Goal: Information Seeking & Learning: Learn about a topic

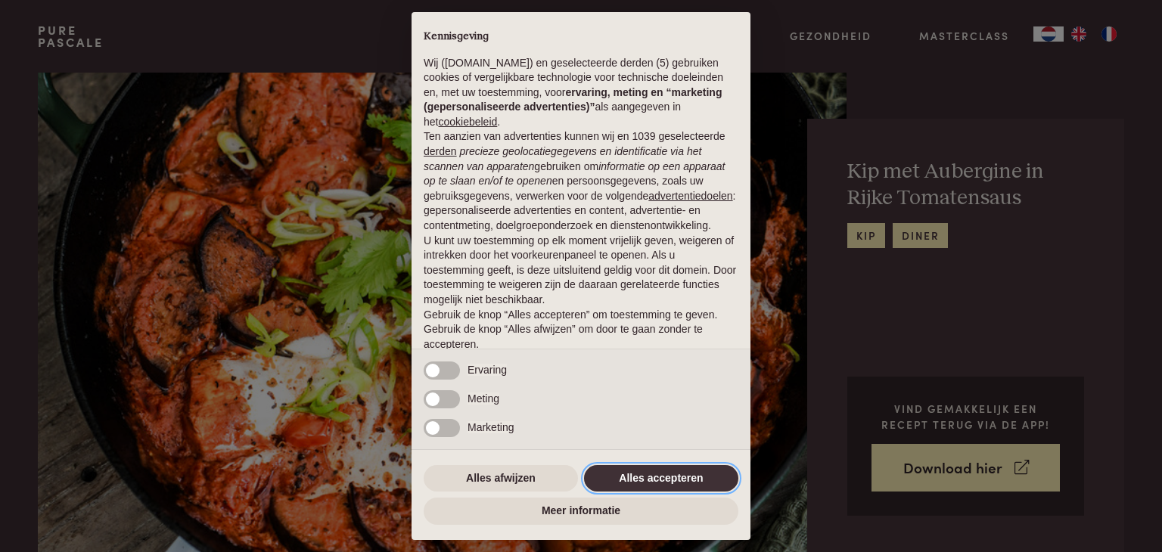
click at [630, 479] on button "Alles accepteren" at bounding box center [661, 478] width 154 height 27
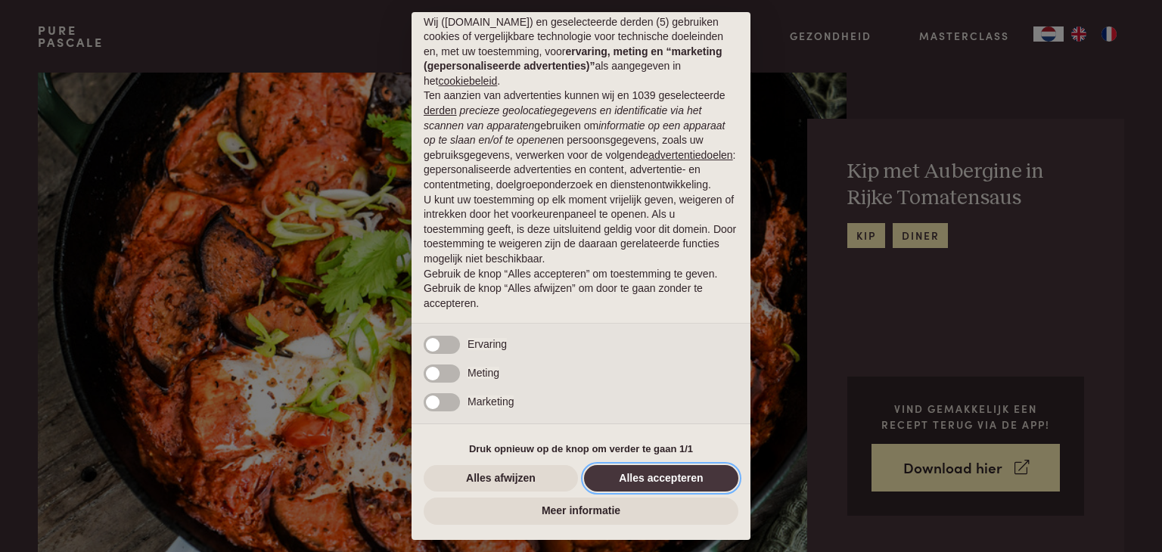
click at [642, 480] on button "Alles accepteren" at bounding box center [661, 478] width 154 height 27
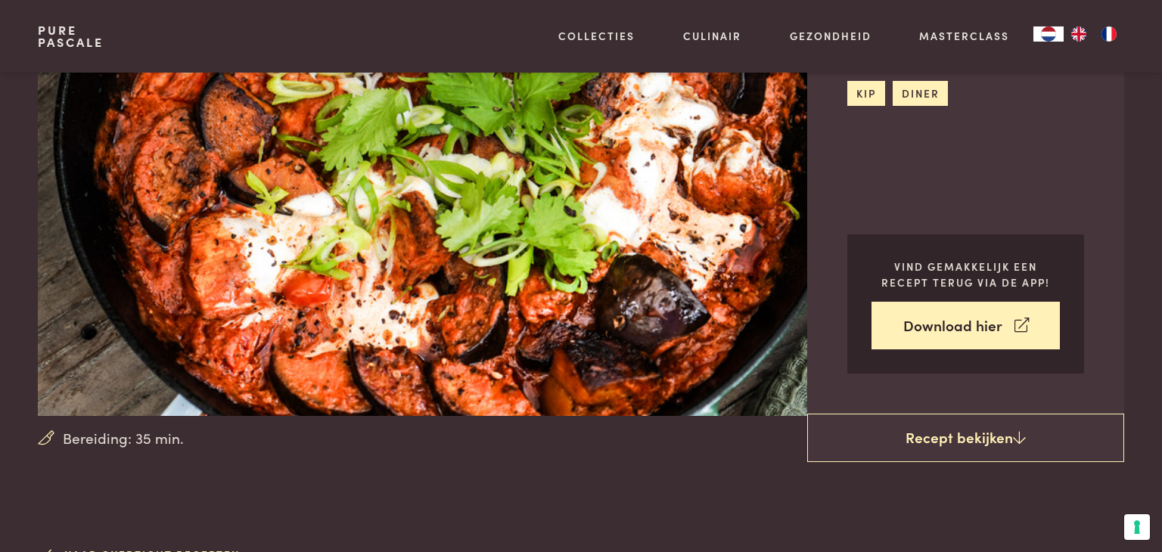
scroll to position [145, 0]
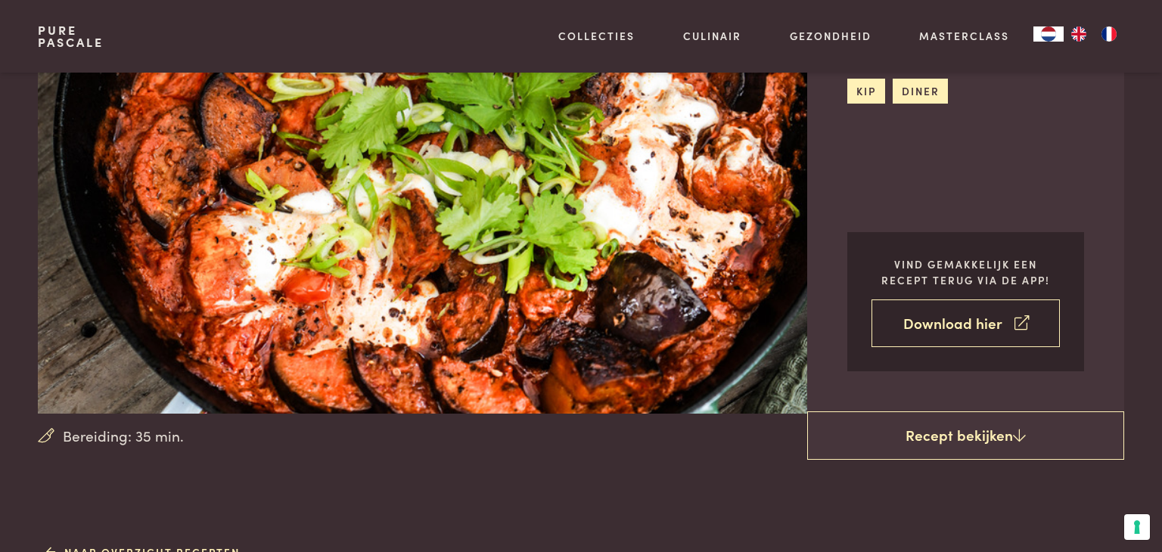
click at [938, 326] on link "Download hier" at bounding box center [966, 324] width 188 height 48
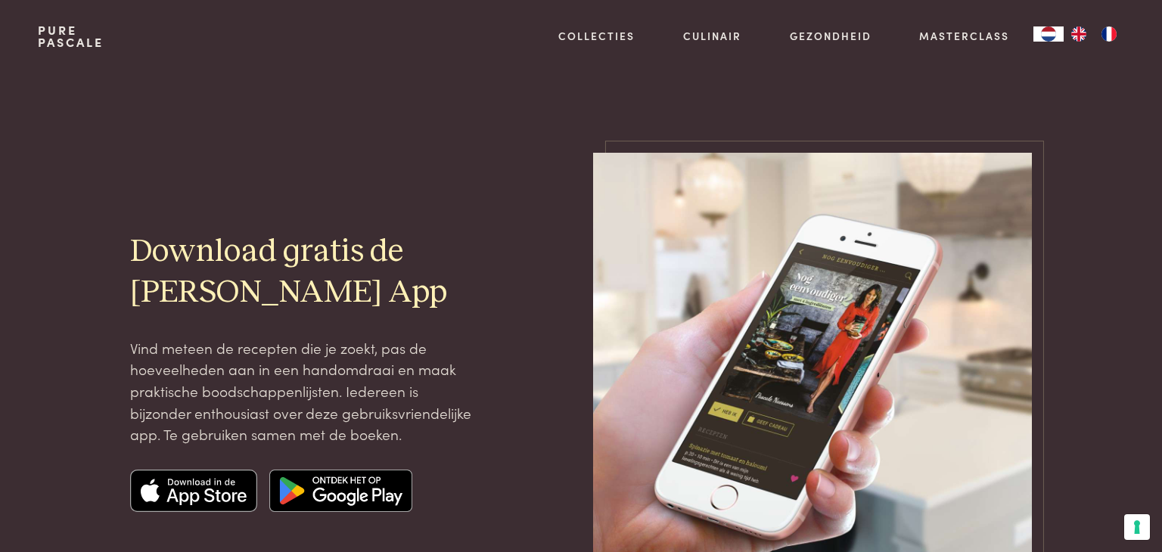
click at [937, 326] on img at bounding box center [812, 372] width 439 height 439
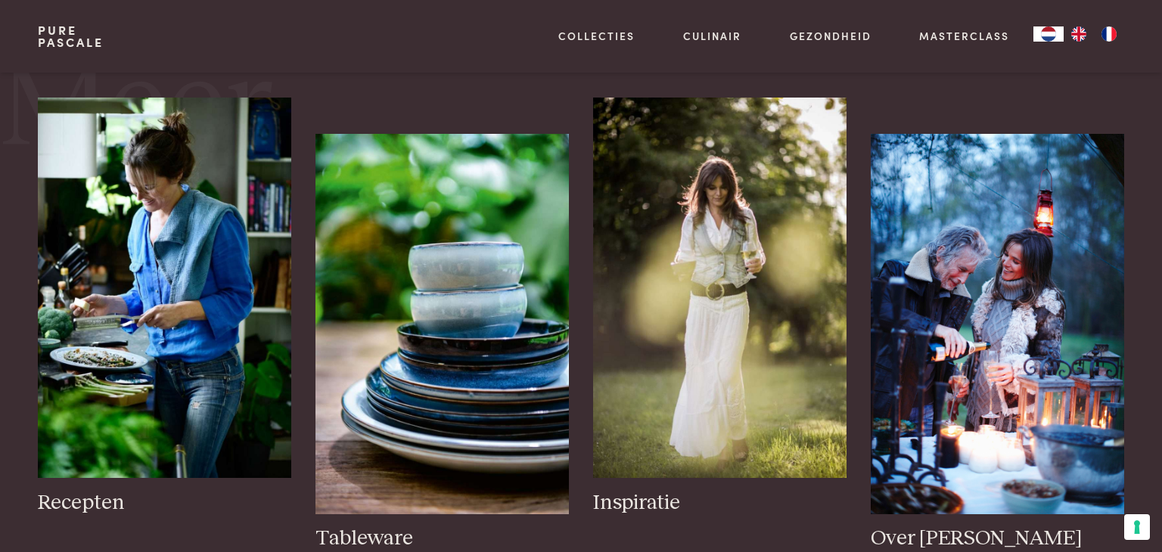
scroll to position [1671, 0]
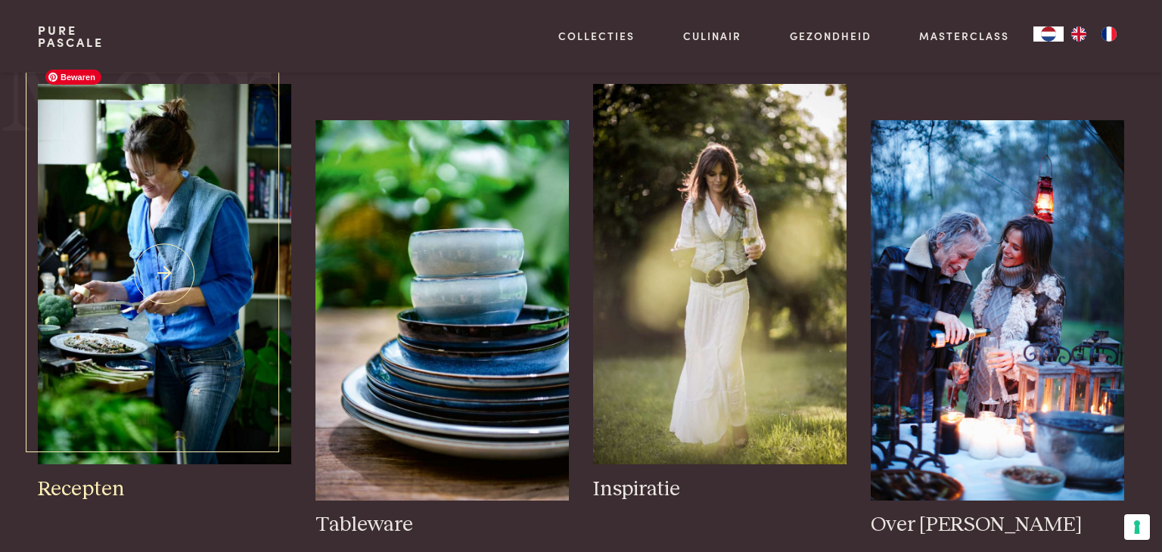
click at [198, 275] on img at bounding box center [164, 274] width 253 height 381
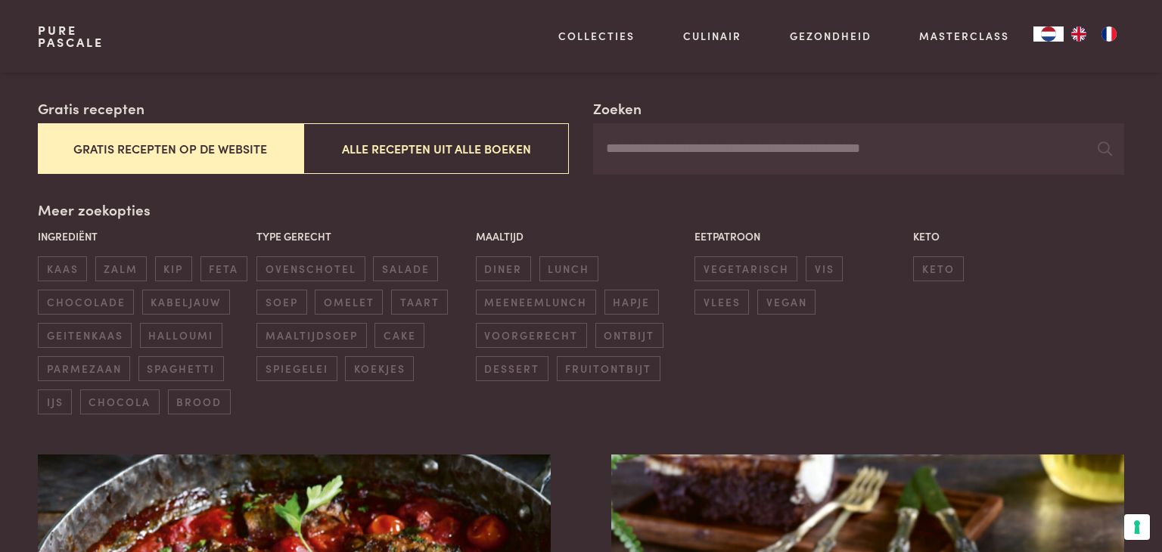
scroll to position [250, 0]
click at [749, 289] on span "vlees" at bounding box center [722, 301] width 54 height 25
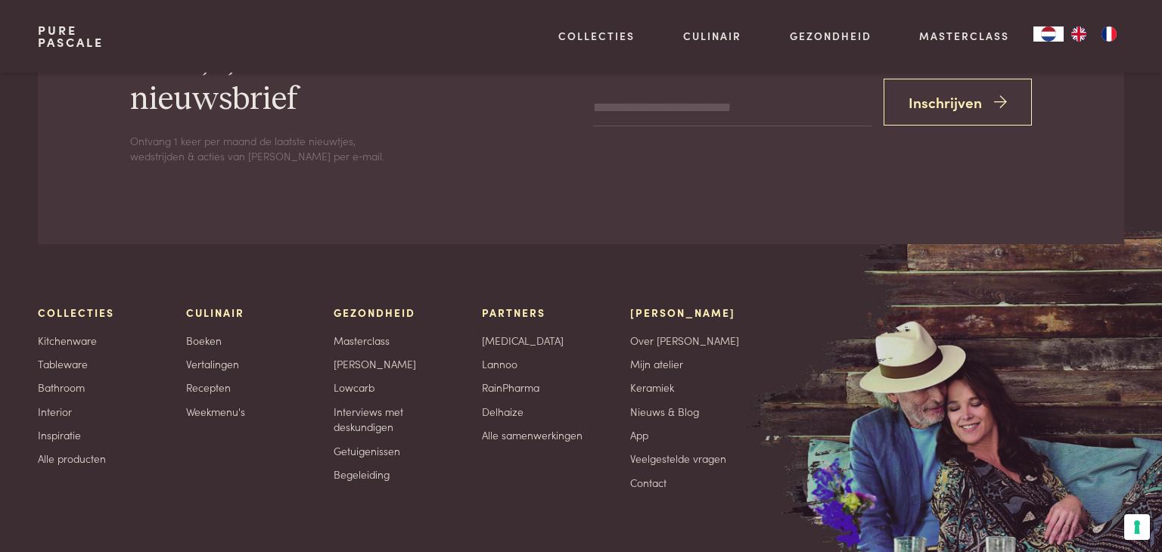
scroll to position [6446, 0]
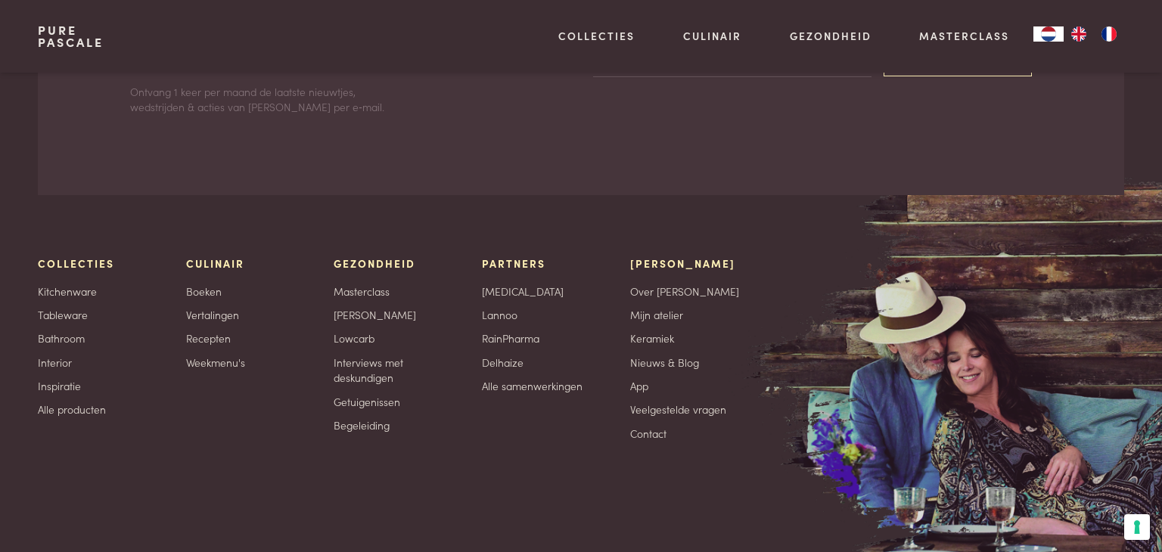
scroll to position [323, 0]
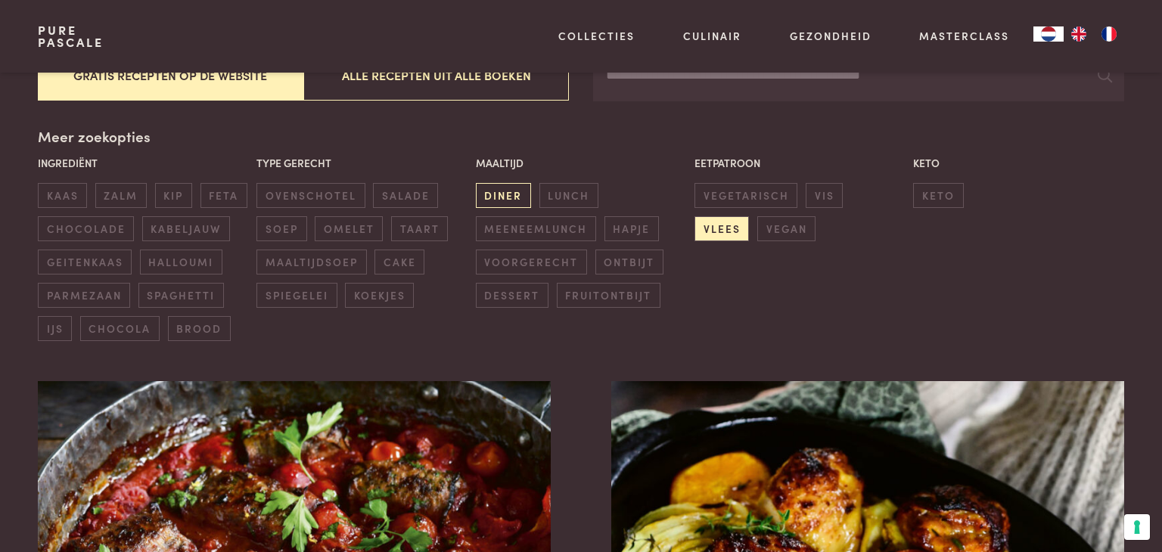
click at [493, 201] on span "diner" at bounding box center [503, 195] width 55 height 25
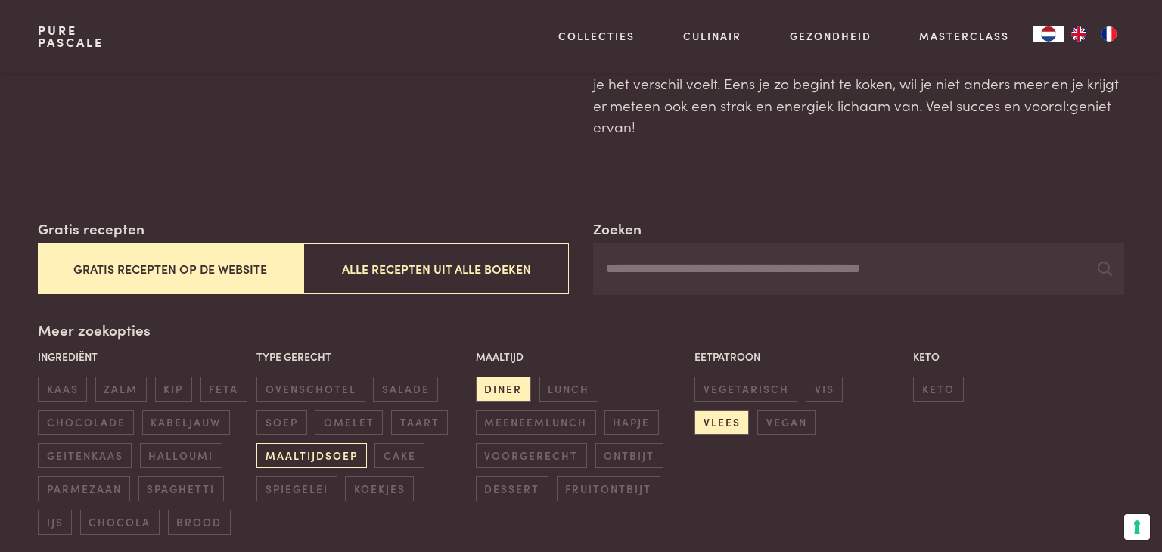
scroll to position [136, 0]
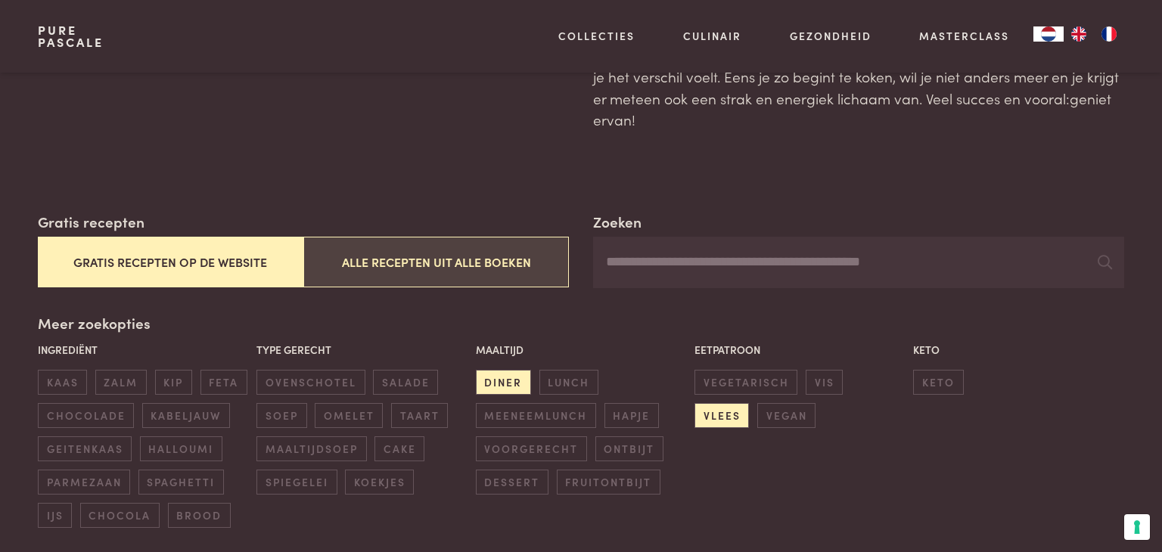
click at [395, 259] on button "Alle recepten uit alle boeken" at bounding box center [436, 262] width 266 height 51
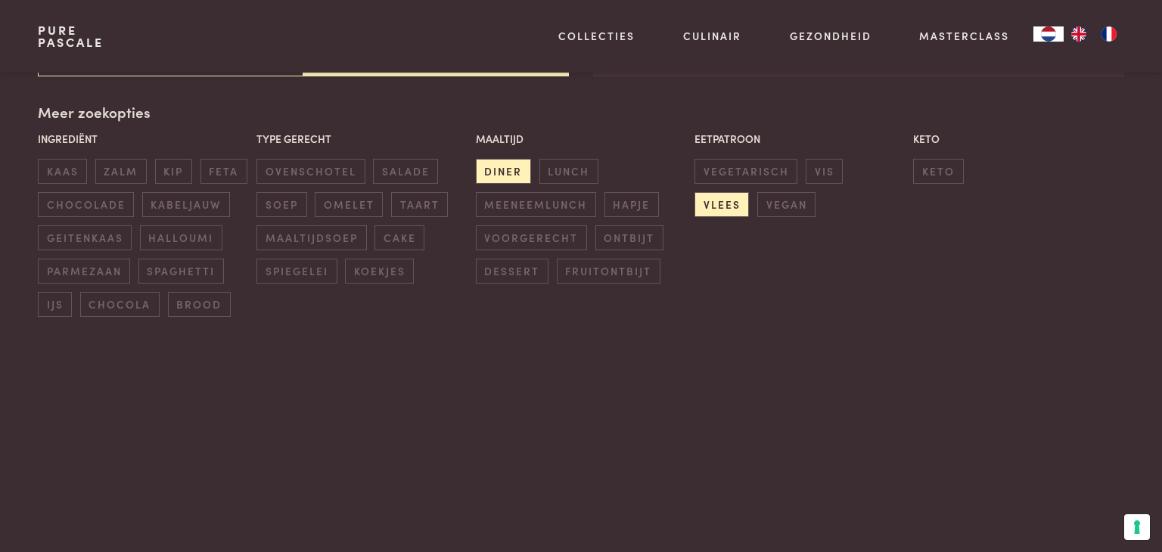
click at [395, 259] on span "koekjes" at bounding box center [379, 271] width 69 height 25
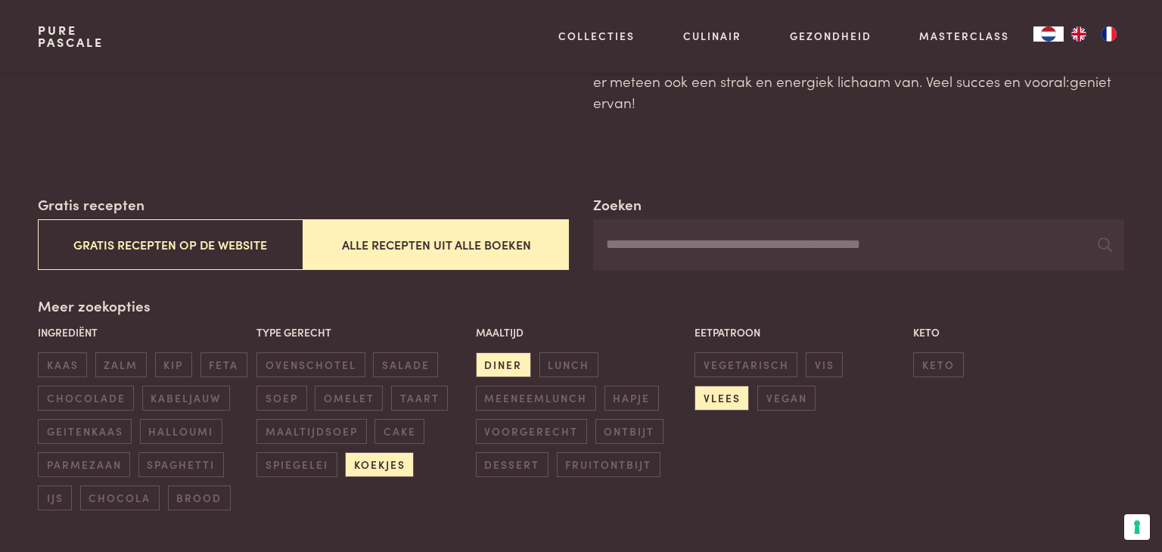
scroll to position [146, 0]
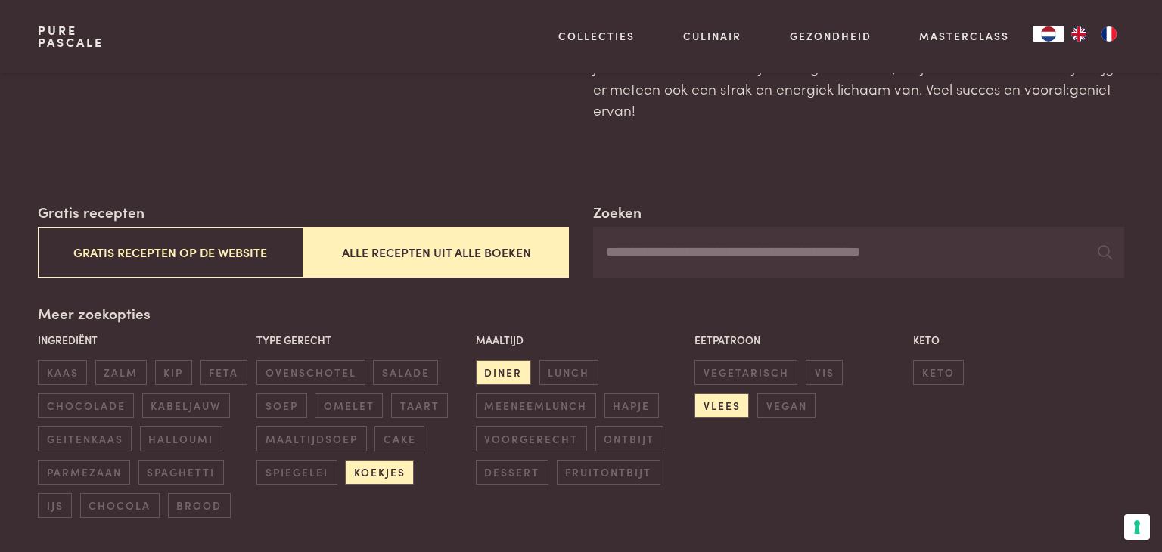
click at [646, 248] on input "Zoeken" at bounding box center [858, 252] width 531 height 51
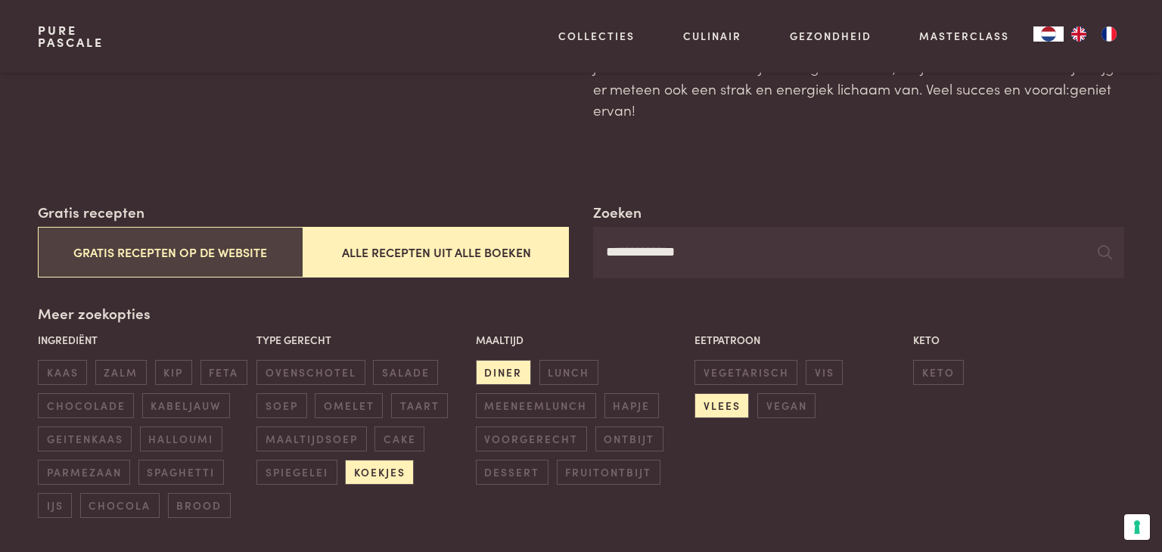
click at [219, 250] on button "Gratis recepten op de website" at bounding box center [171, 252] width 266 height 51
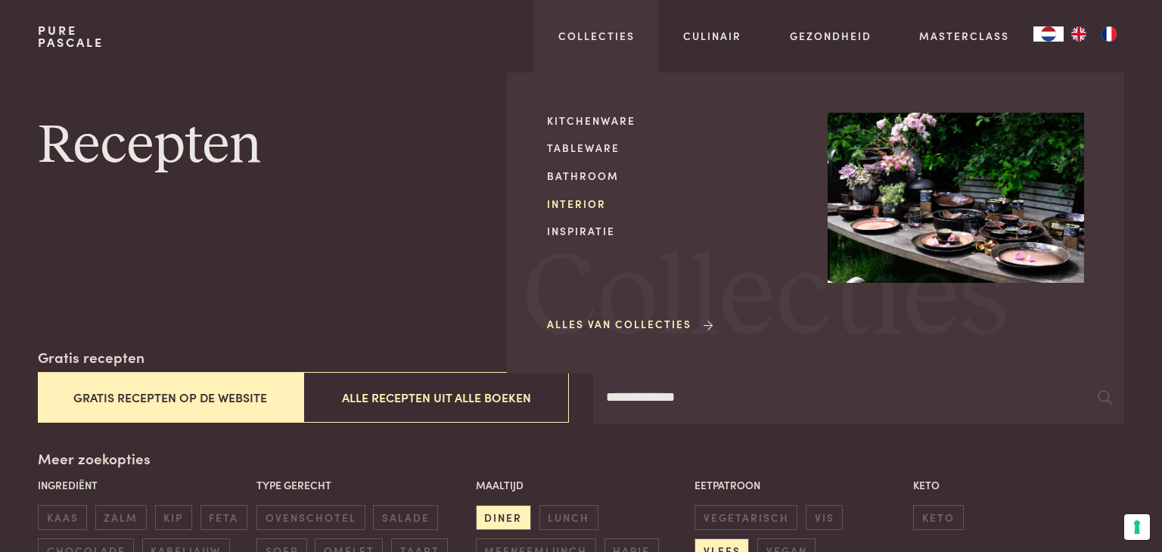
scroll to position [0, 0]
click at [642, 339] on span "Collecties" at bounding box center [766, 299] width 486 height 116
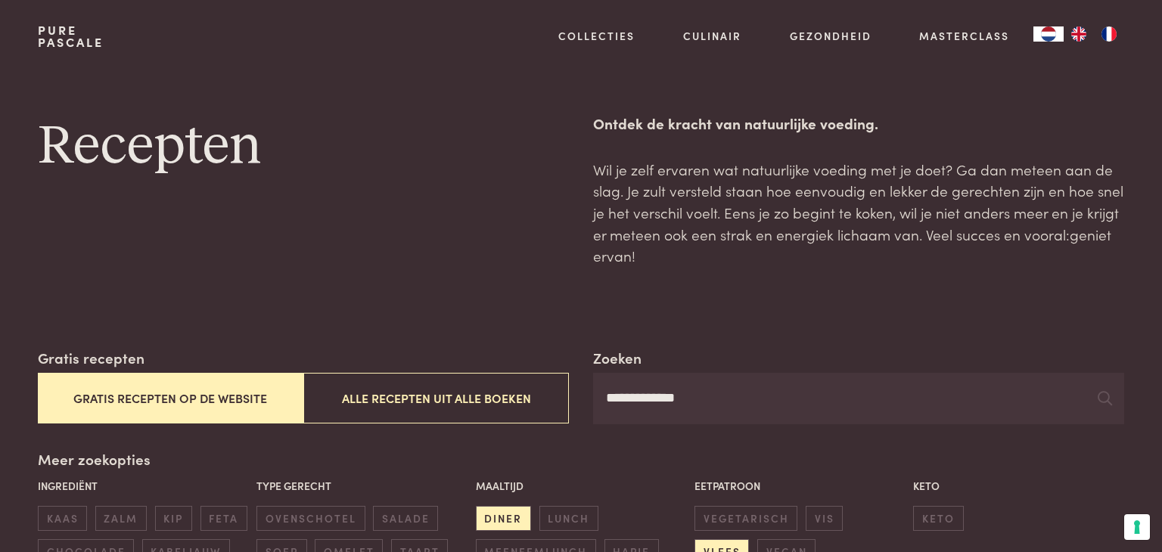
click at [736, 398] on input "**********" at bounding box center [858, 398] width 531 height 51
type input "***"
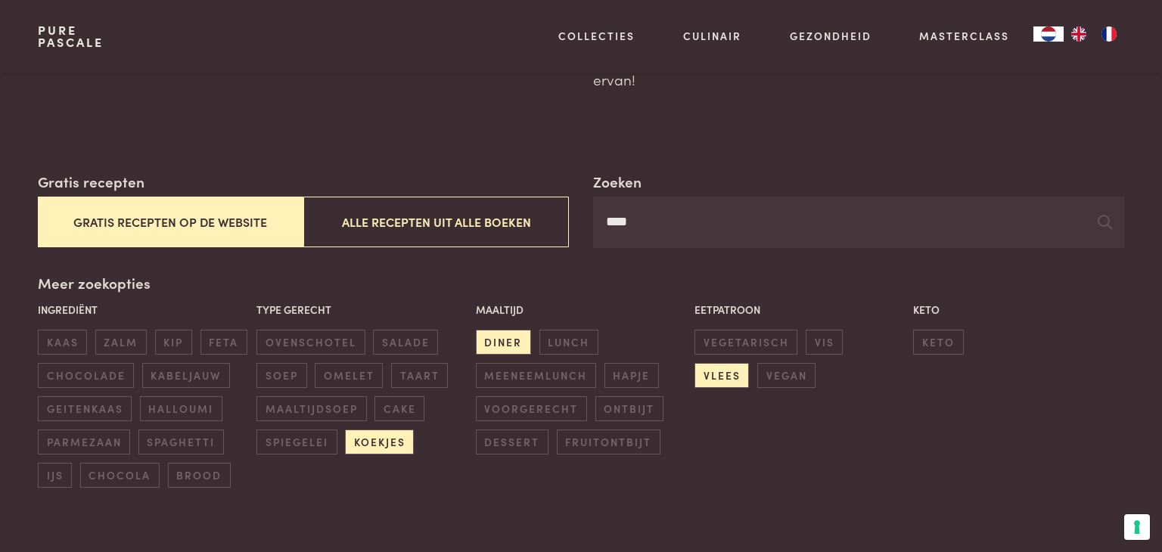
scroll to position [182, 0]
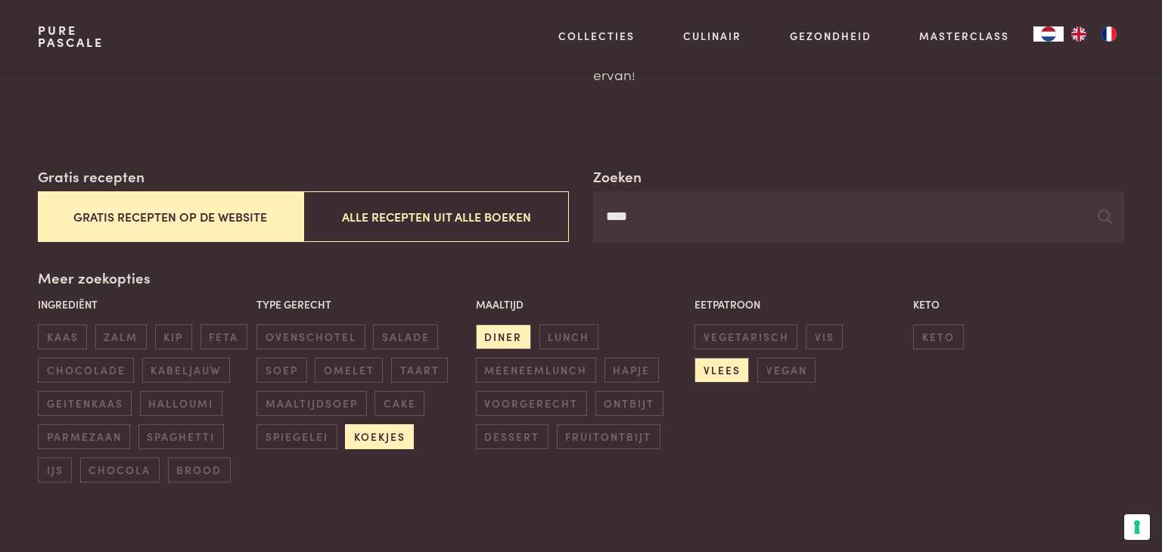
click at [372, 443] on span "koekjes" at bounding box center [379, 437] width 69 height 25
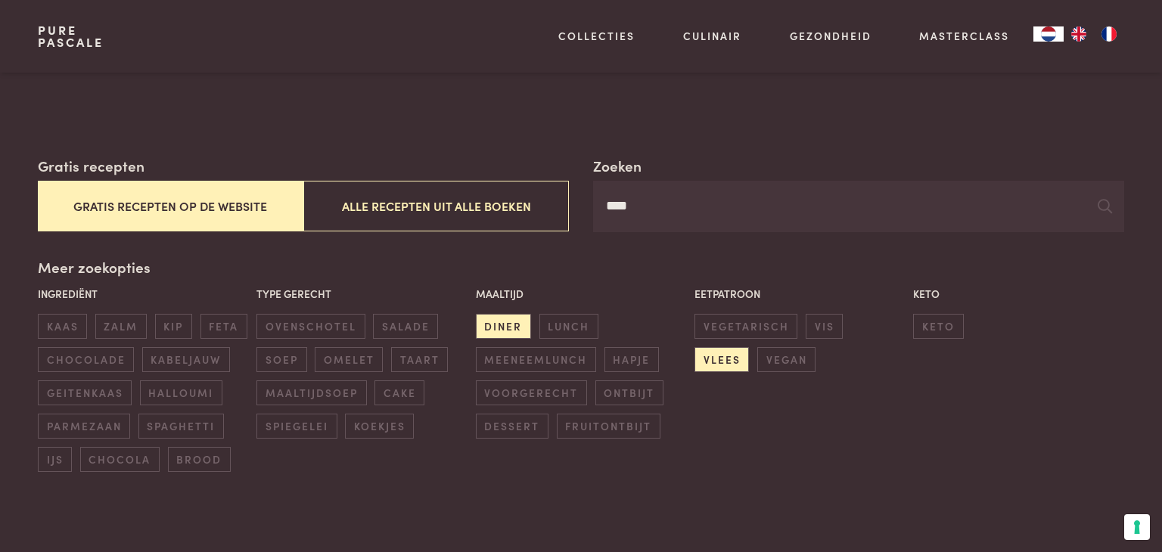
scroll to position [194, 0]
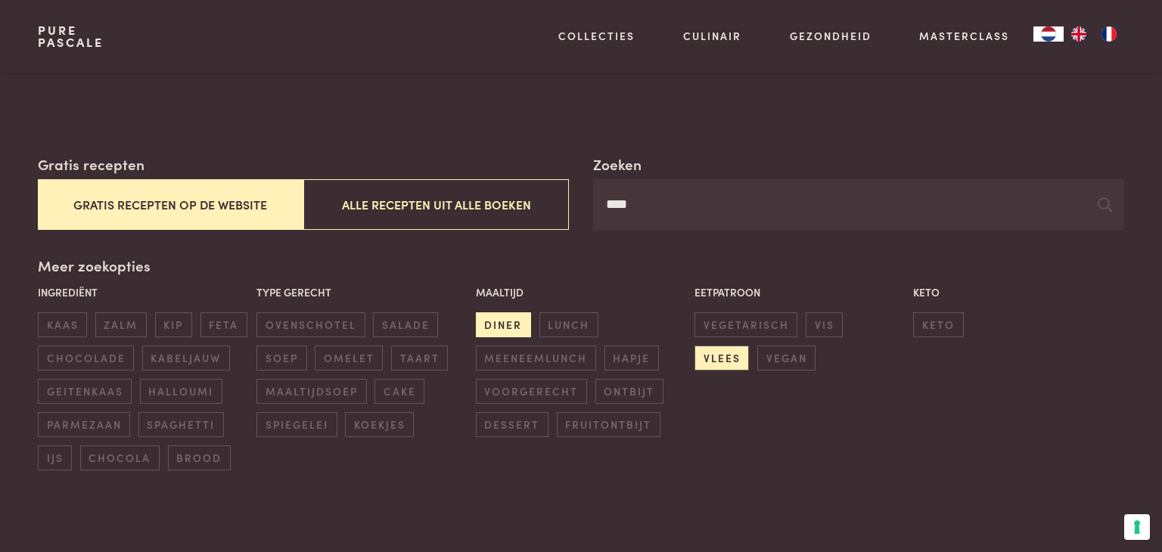
click at [512, 316] on span "diner" at bounding box center [503, 325] width 55 height 25
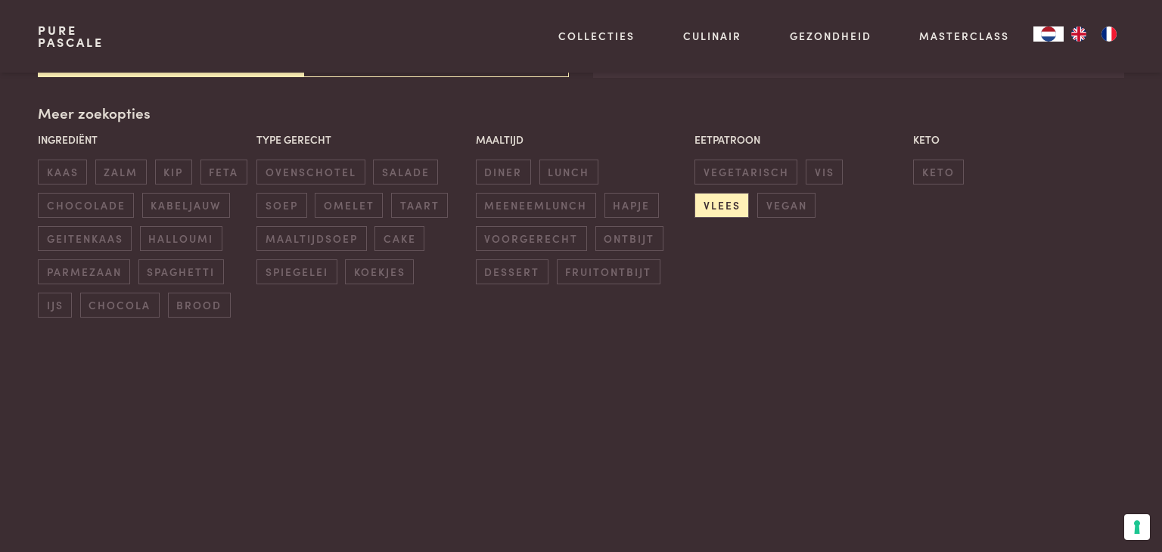
scroll to position [347, 0]
click at [749, 192] on span "vlees" at bounding box center [722, 204] width 54 height 25
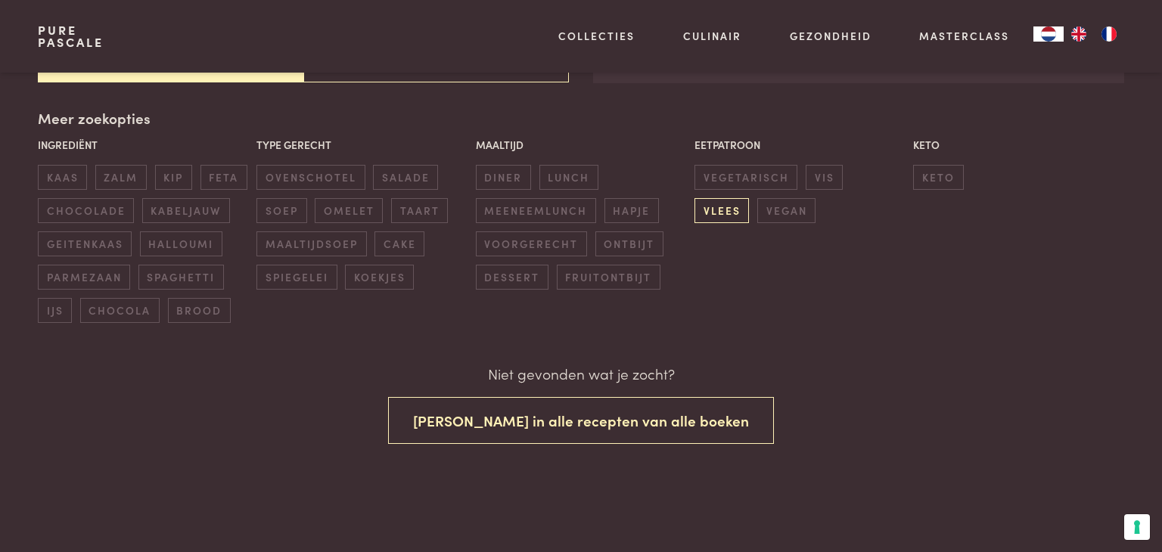
scroll to position [342, 0]
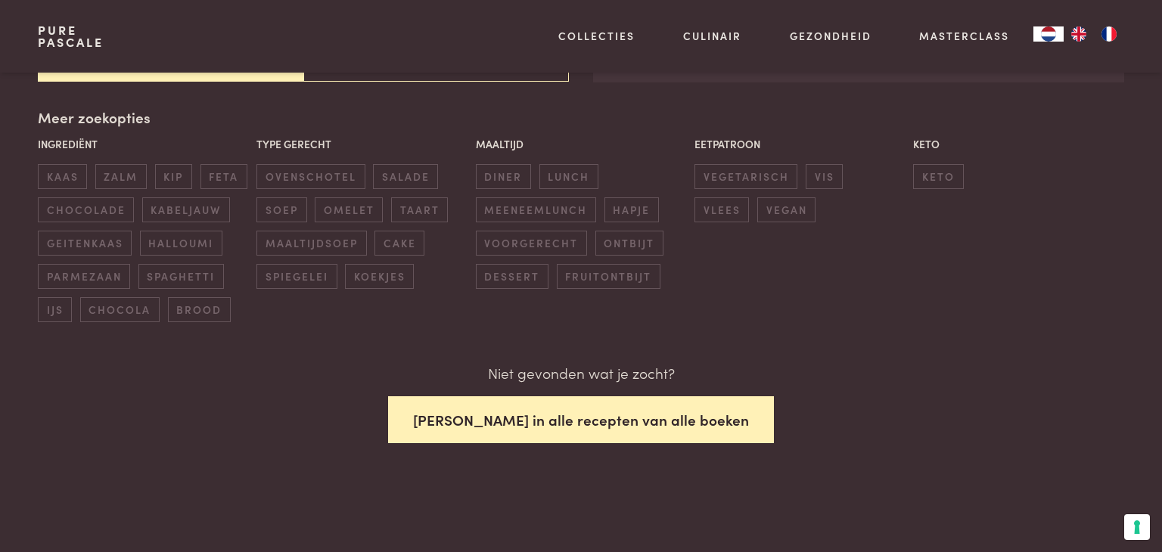
click at [679, 418] on button "Zoek in alle recepten van alle boeken" at bounding box center [581, 421] width 386 height 48
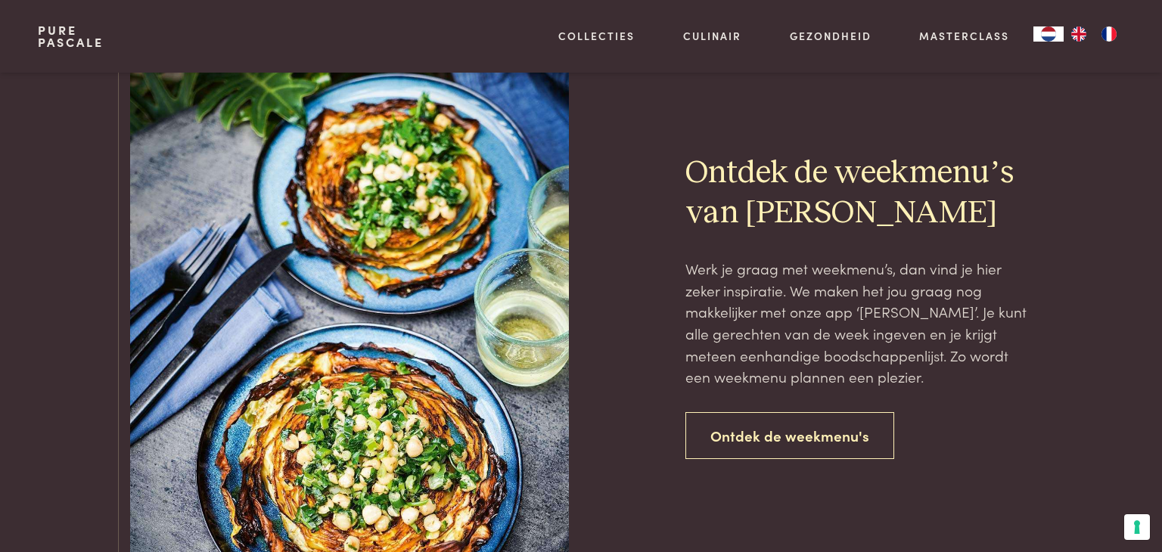
scroll to position [947, 0]
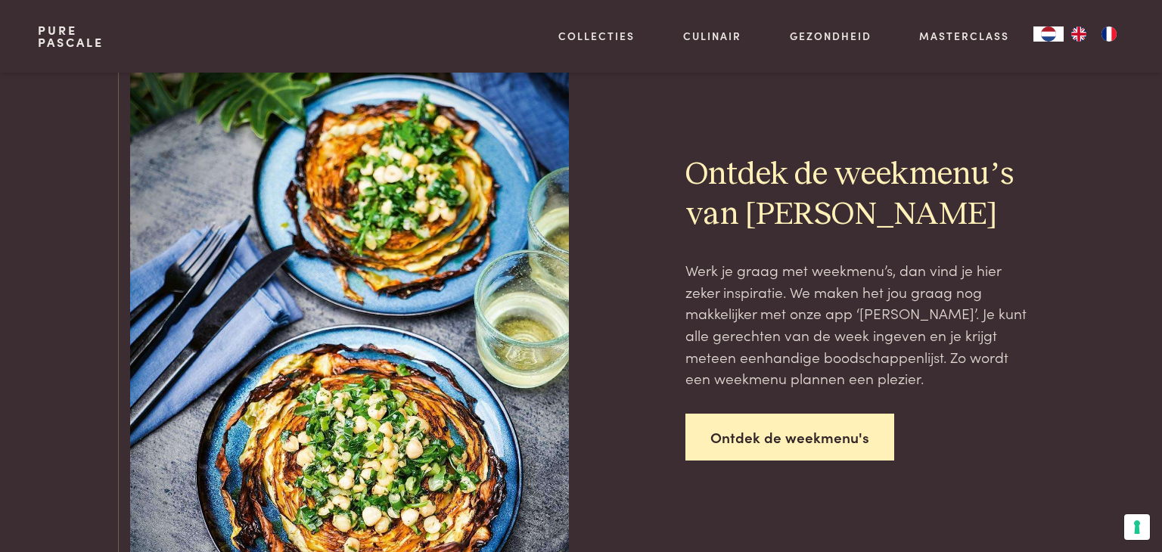
click at [841, 443] on link "Ontdek de weekmenu's" at bounding box center [790, 438] width 209 height 48
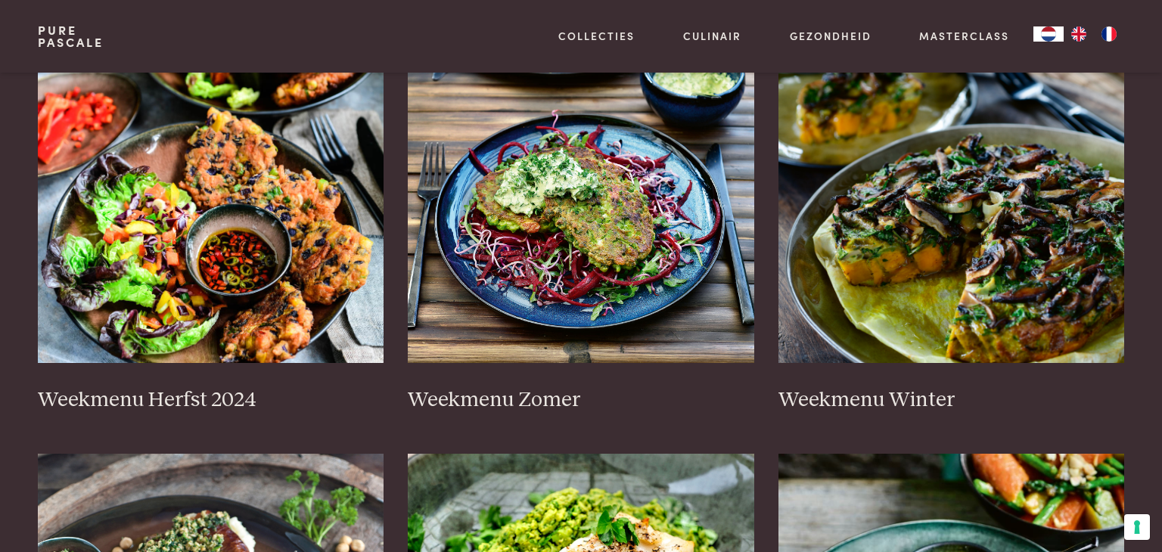
scroll to position [342, 0]
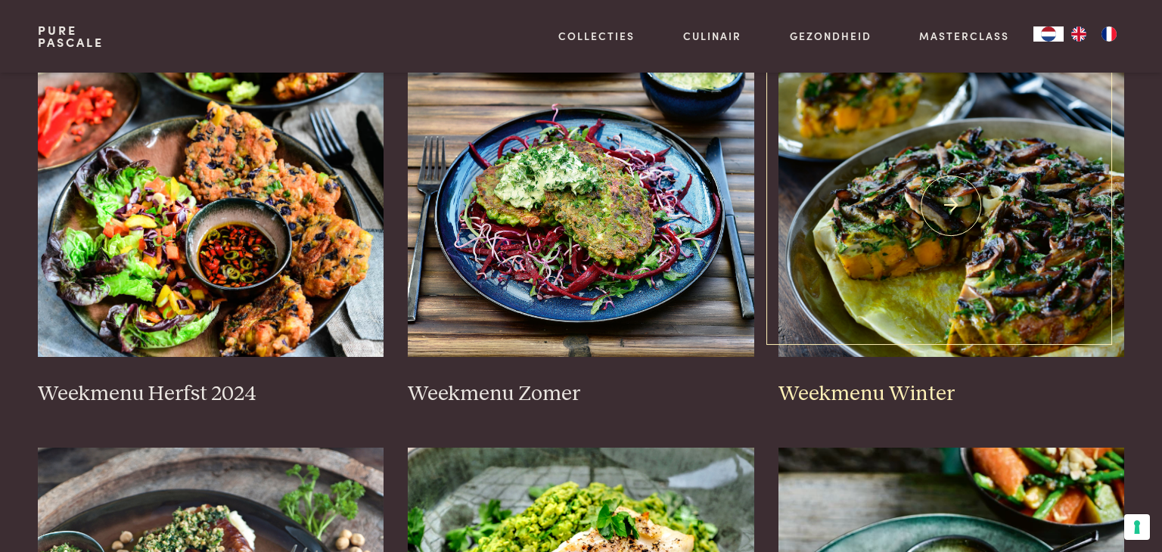
click at [1082, 291] on img at bounding box center [952, 205] width 347 height 303
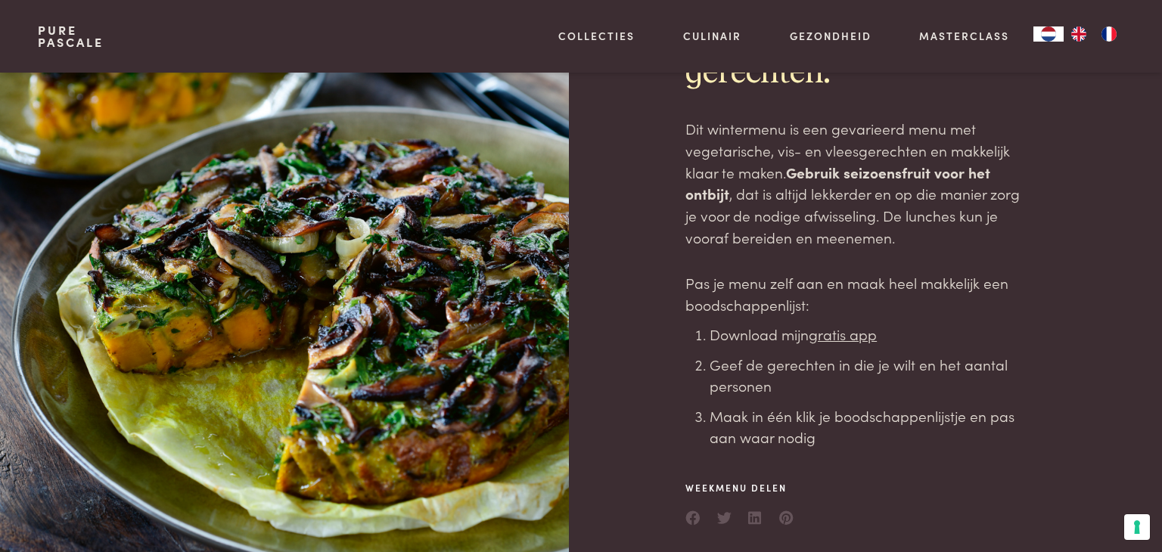
scroll to position [146, 0]
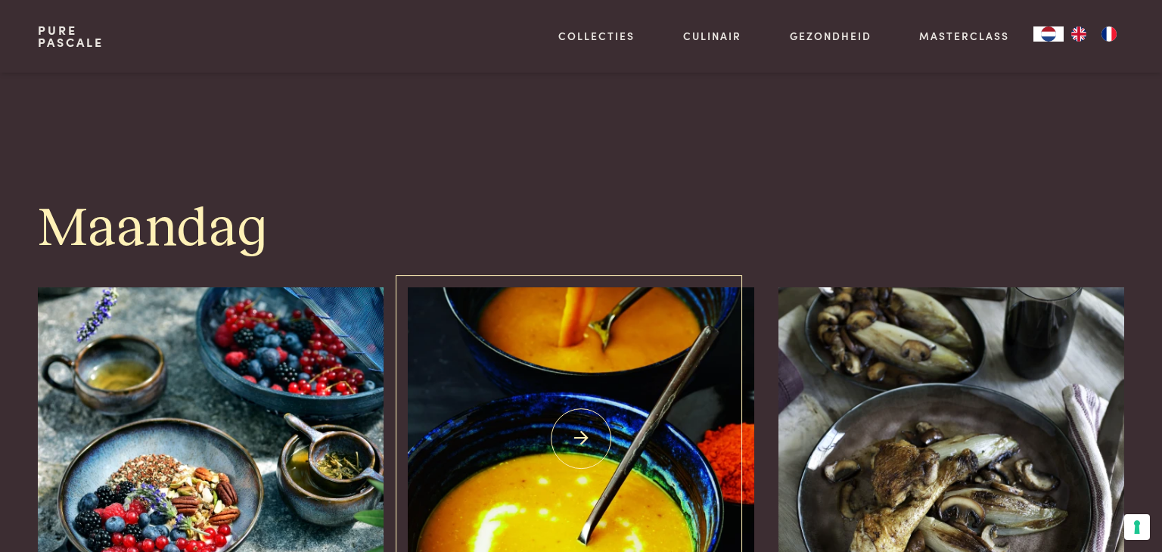
click at [716, 518] on img at bounding box center [581, 439] width 347 height 303
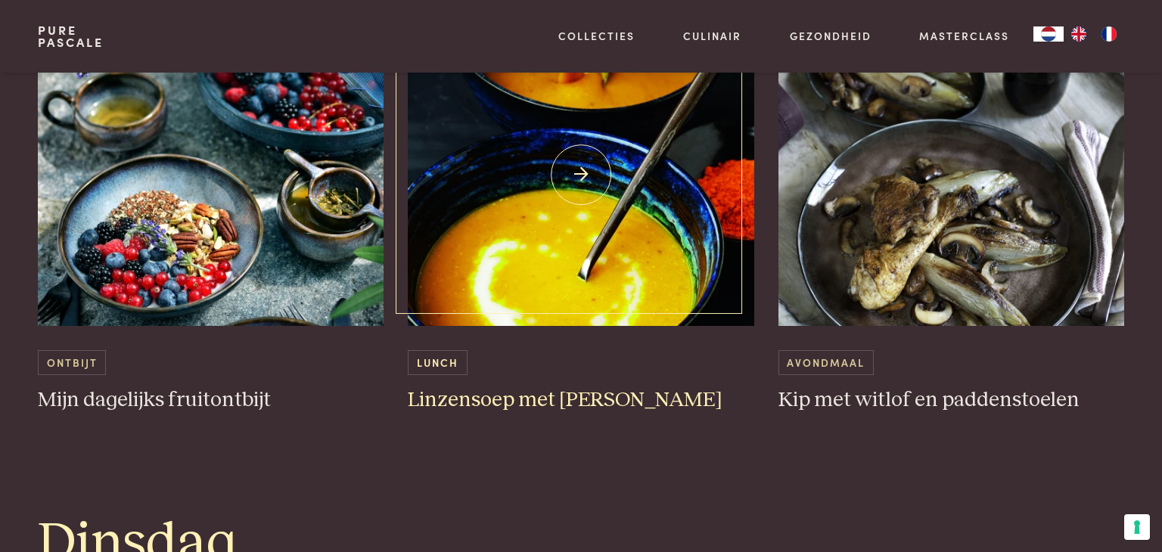
scroll to position [937, 0]
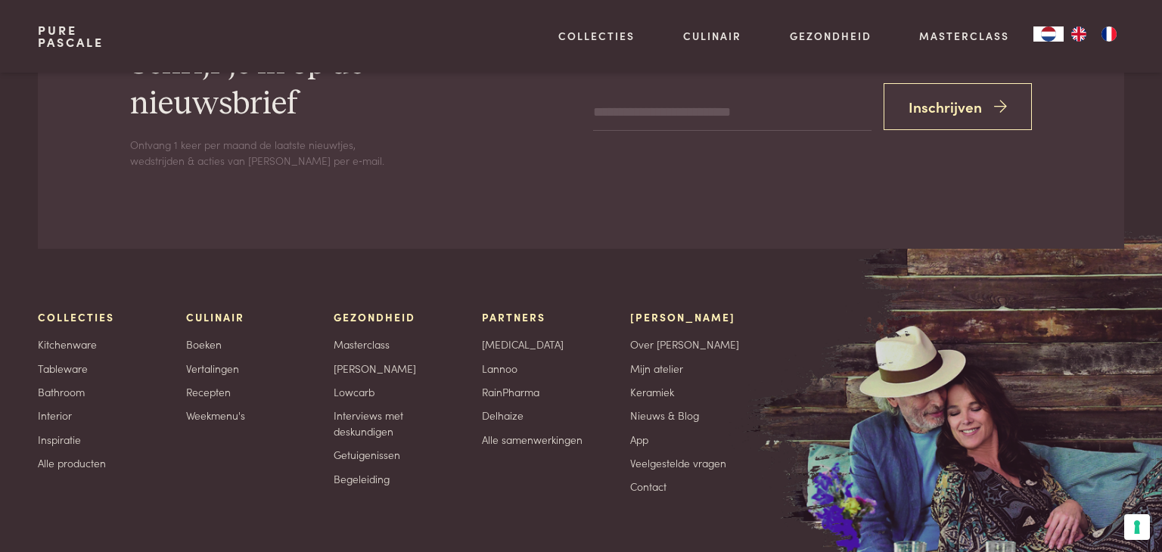
scroll to position [2700, 0]
